Goal: Navigation & Orientation: Find specific page/section

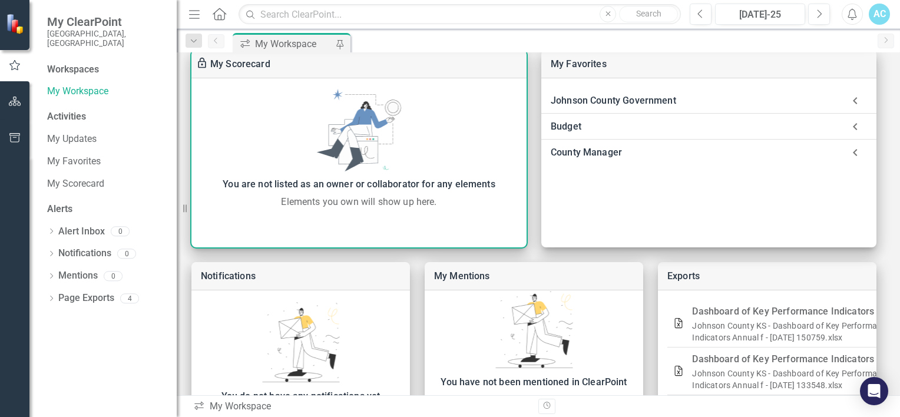
scroll to position [316, 0]
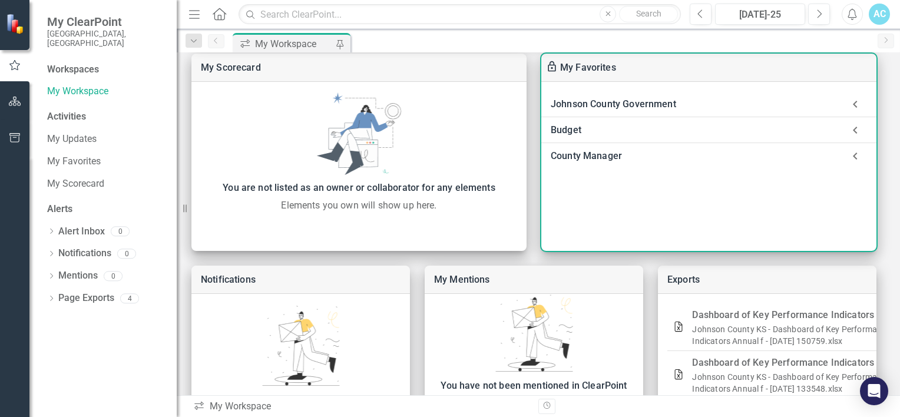
click at [609, 88] on div "Johnson County Government Welcome Page Budget Dashboard of Key Performance Indi…" at bounding box center [708, 166] width 335 height 169
click at [601, 100] on div "Johnson County Government" at bounding box center [697, 104] width 293 height 16
click at [602, 105] on div "Johnson County Government" at bounding box center [697, 104] width 293 height 16
click at [587, 126] on div "Budget" at bounding box center [697, 130] width 293 height 16
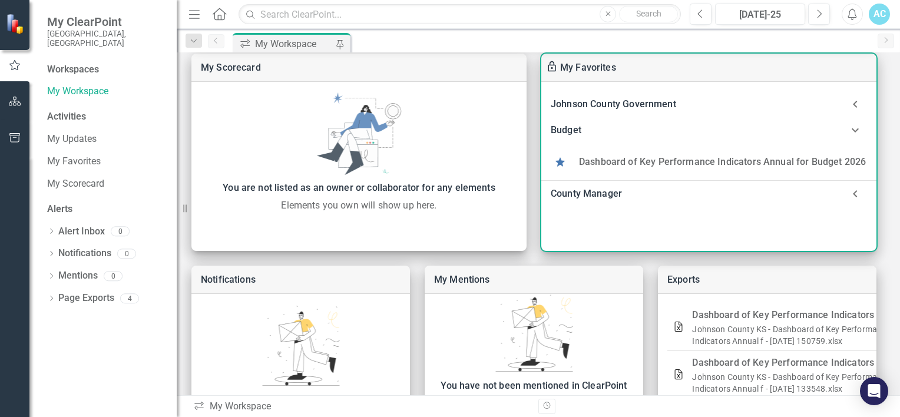
click at [587, 126] on div "Budget" at bounding box center [697, 130] width 293 height 16
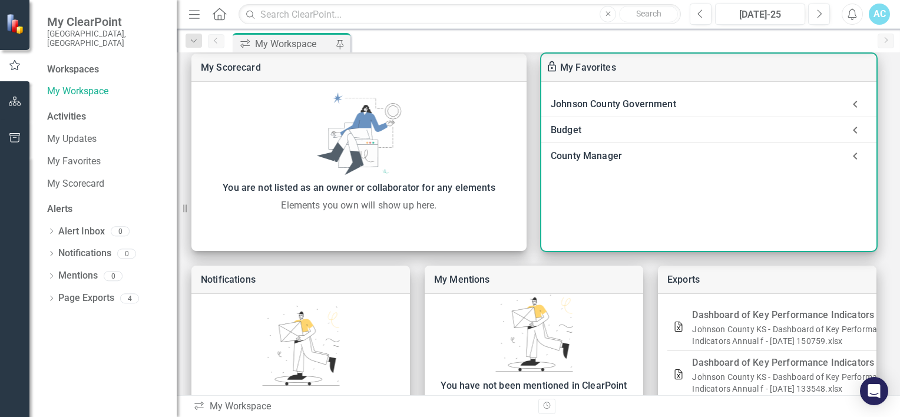
click at [581, 153] on div "County Manager" at bounding box center [697, 156] width 293 height 16
click at [581, 132] on div "Budget" at bounding box center [697, 130] width 293 height 16
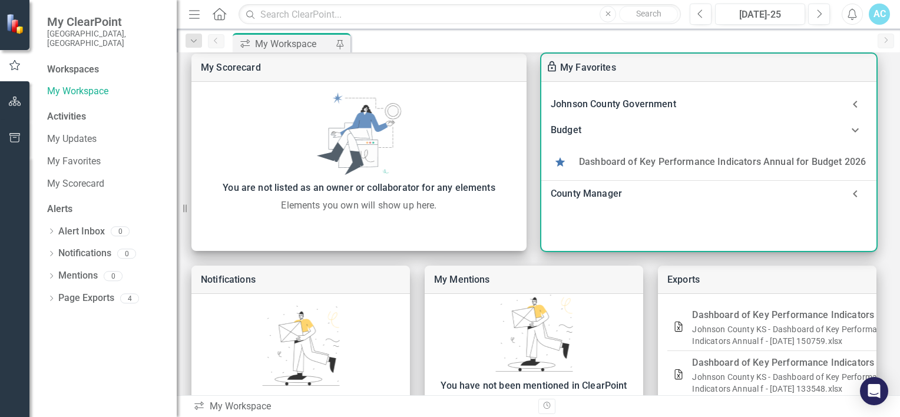
click at [590, 163] on link "Dashboard of Key Performance Indicators Annual for Budget 2026" at bounding box center [722, 161] width 287 height 11
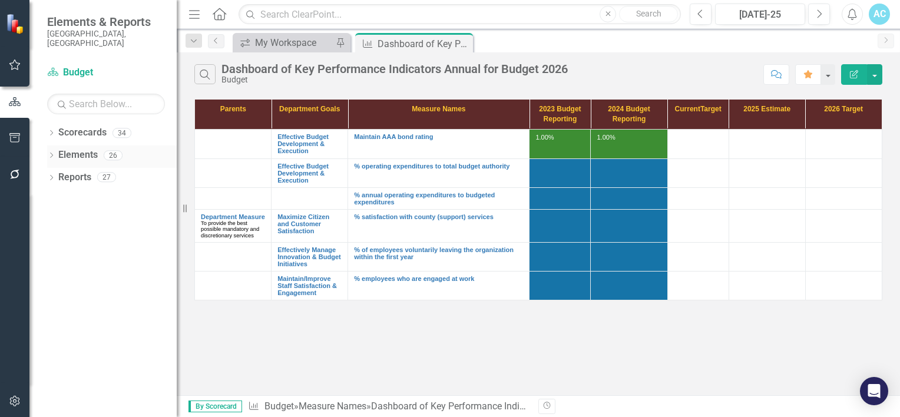
click at [52, 153] on icon "Dropdown" at bounding box center [51, 156] width 8 height 6
click at [53, 151] on div "Dropdown" at bounding box center [49, 155] width 10 height 8
click at [47, 170] on div "Dropdown Scorecards 34 Dropdown Johnson County Government JOCO Health and Envir…" at bounding box center [102, 270] width 147 height 294
click at [51, 168] on div "Dropdown Reports 27" at bounding box center [112, 179] width 130 height 22
click at [51, 176] on icon "Dropdown" at bounding box center [51, 179] width 8 height 6
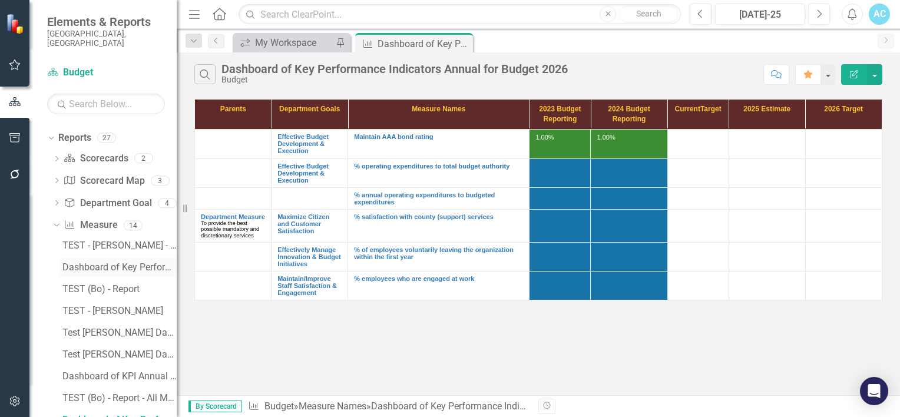
scroll to position [39, 0]
click at [102, 63] on div "Scorecard Budget" at bounding box center [106, 72] width 118 height 19
click at [95, 67] on link "Scorecard Budget" at bounding box center [106, 73] width 118 height 14
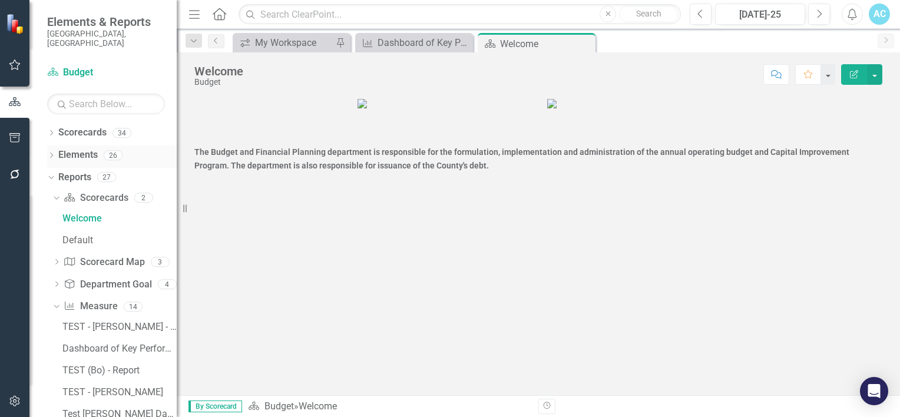
click at [49, 153] on icon "Dropdown" at bounding box center [51, 156] width 8 height 6
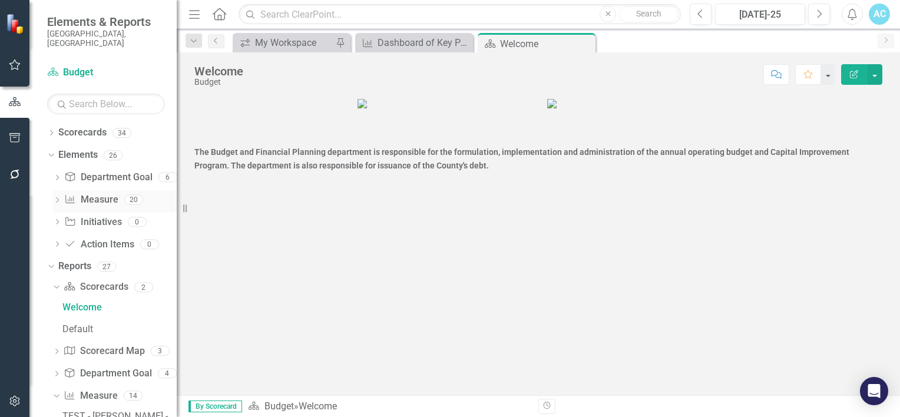
click at [53, 196] on div "Dropdown" at bounding box center [57, 201] width 8 height 10
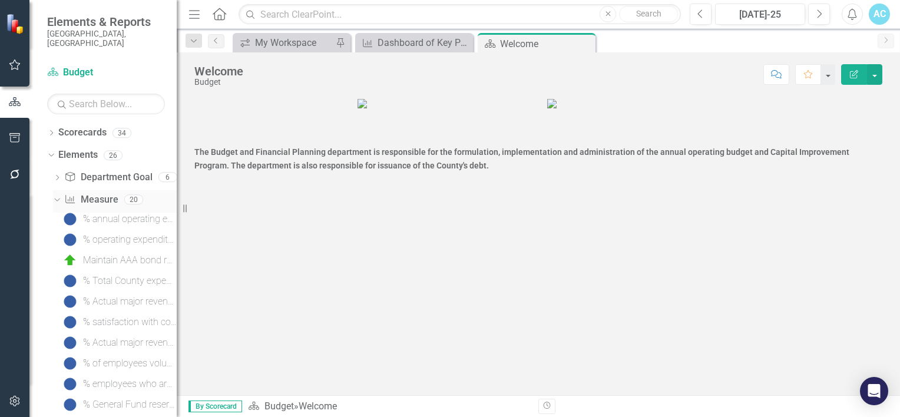
click at [54, 198] on icon at bounding box center [56, 199] width 5 height 3
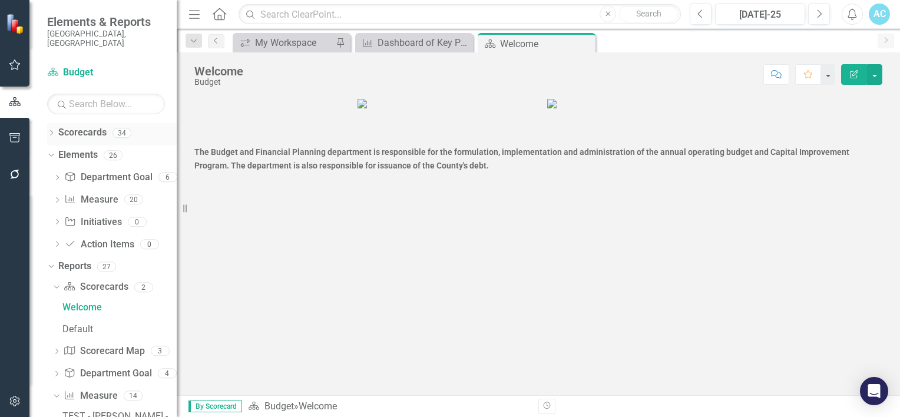
click at [50, 130] on icon at bounding box center [51, 132] width 3 height 5
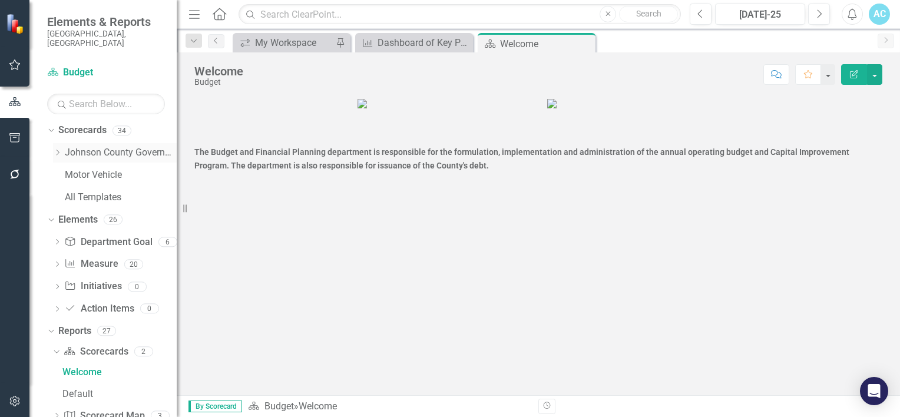
click at [59, 149] on icon "Dropdown" at bounding box center [57, 152] width 9 height 7
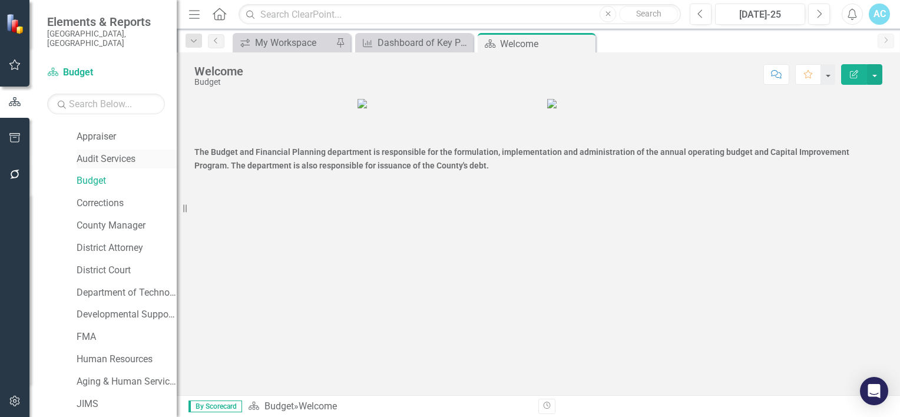
scroll to position [85, 0]
click at [98, 197] on link "Corrections" at bounding box center [127, 204] width 100 height 14
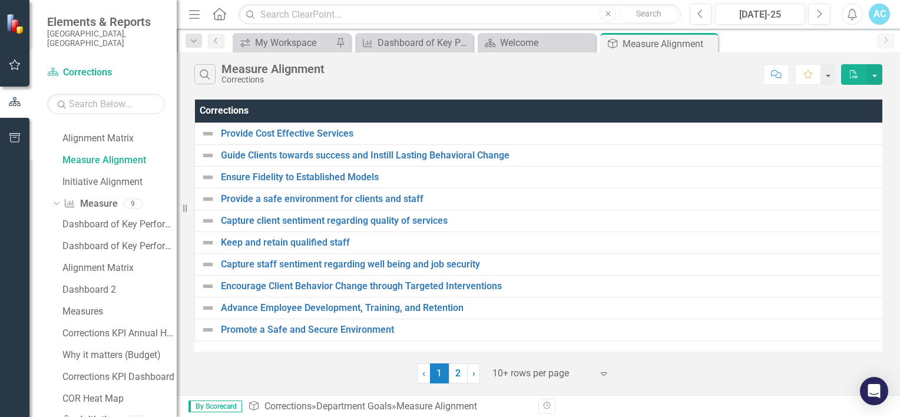
scroll to position [1018, 0]
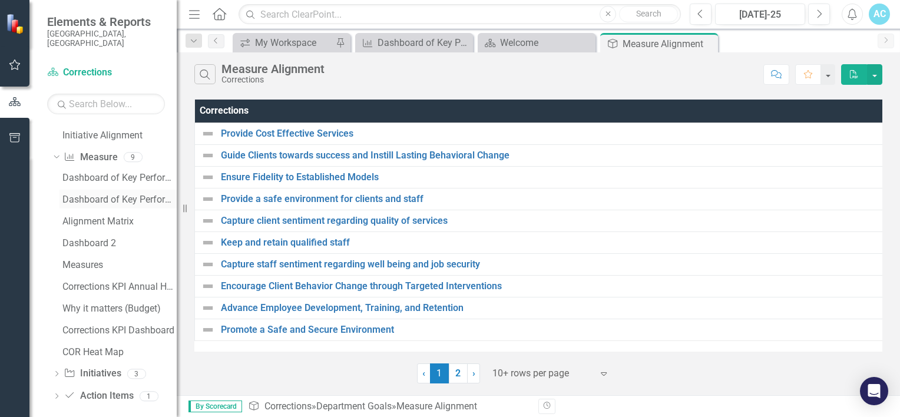
click at [85, 190] on link "Dashboard of Key Performance Indicators Annual for Budget 2026" at bounding box center [117, 199] width 117 height 19
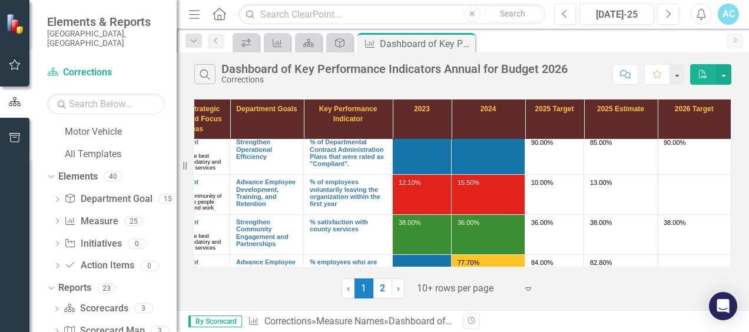
scroll to position [4, 47]
